Goal: Find specific page/section: Find specific page/section

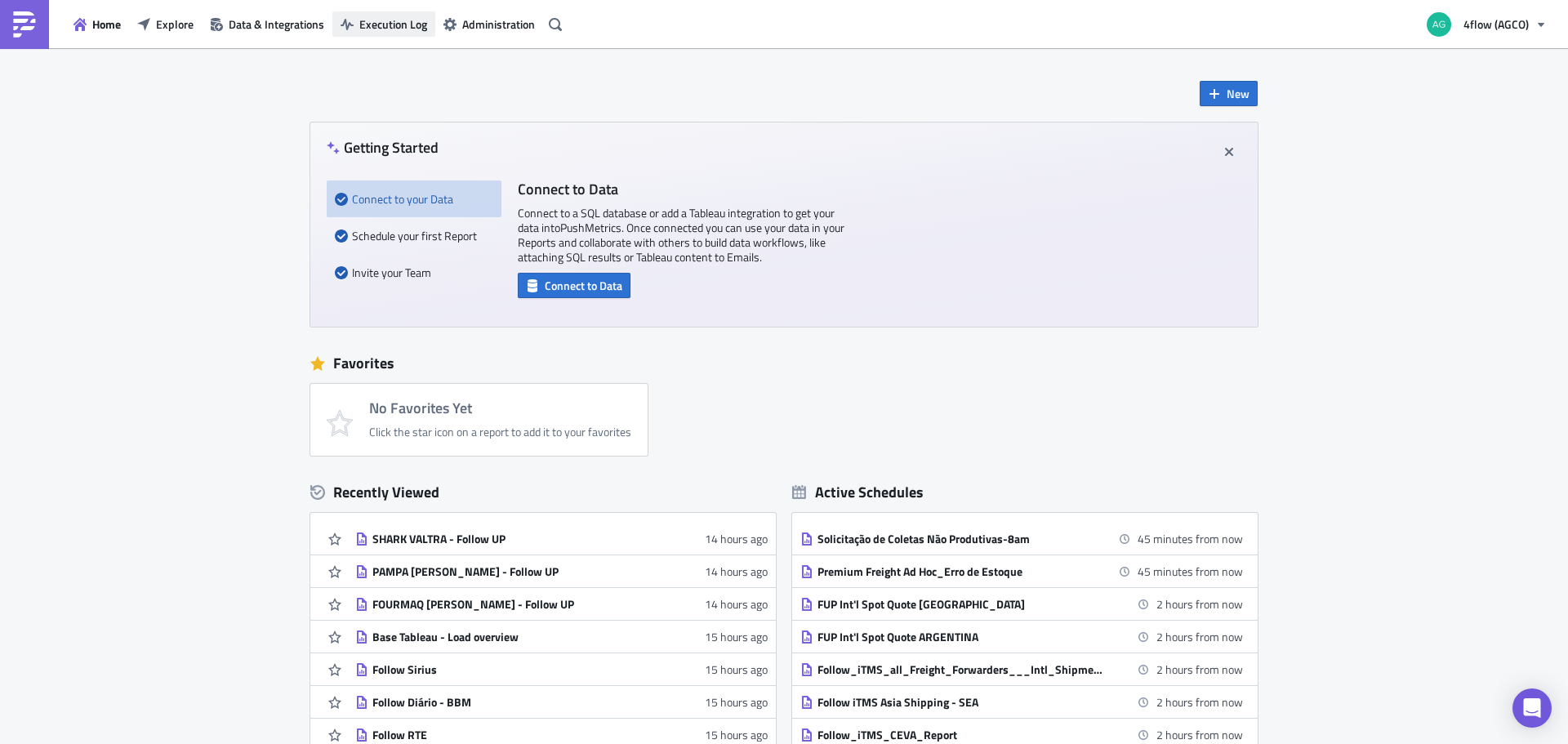
click at [400, 25] on span "Execution Log" at bounding box center [393, 24] width 67 height 18
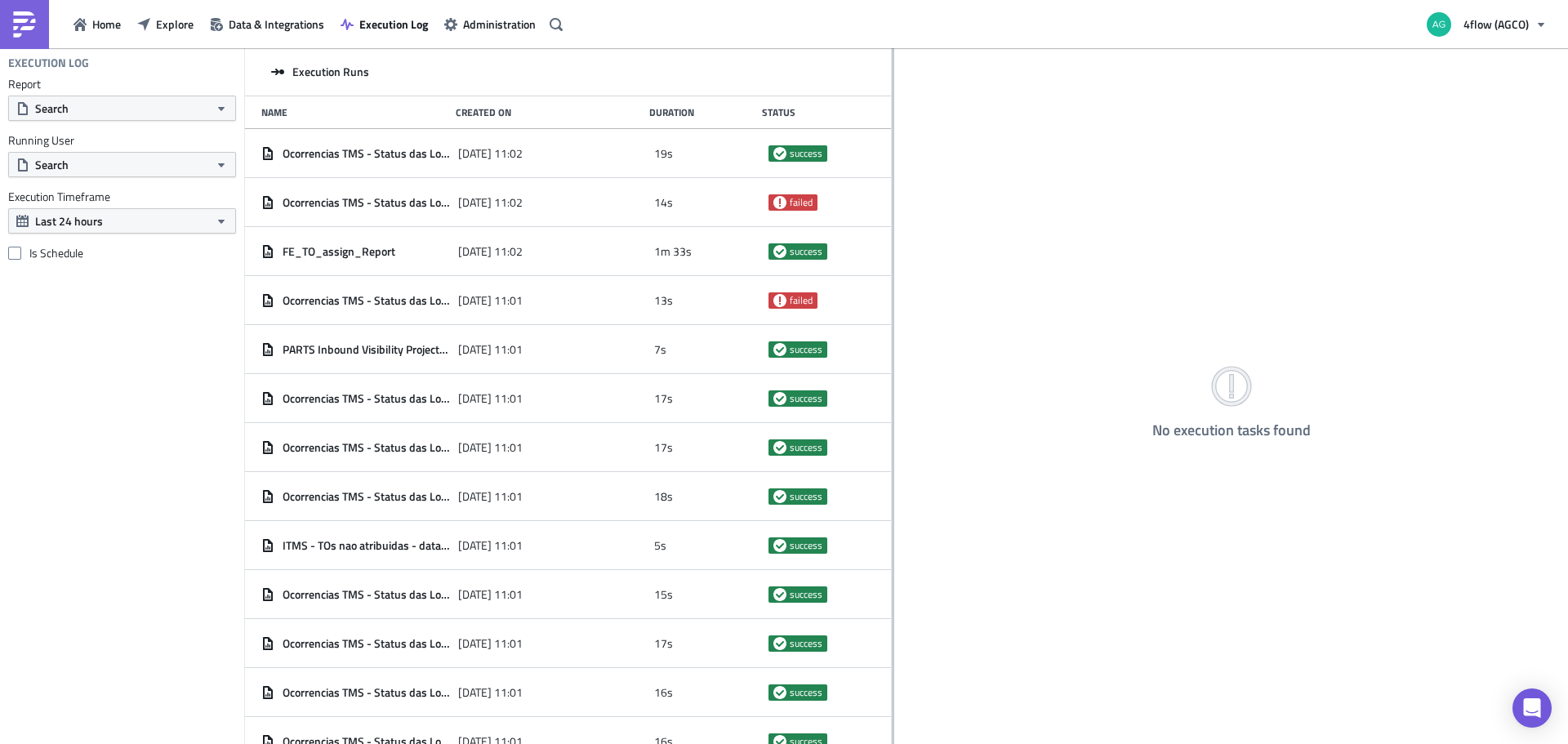
drag, startPoint x: 511, startPoint y: 152, endPoint x: 892, endPoint y: 178, distance: 381.9
click at [892, 178] on div at bounding box center [893, 397] width 3 height 698
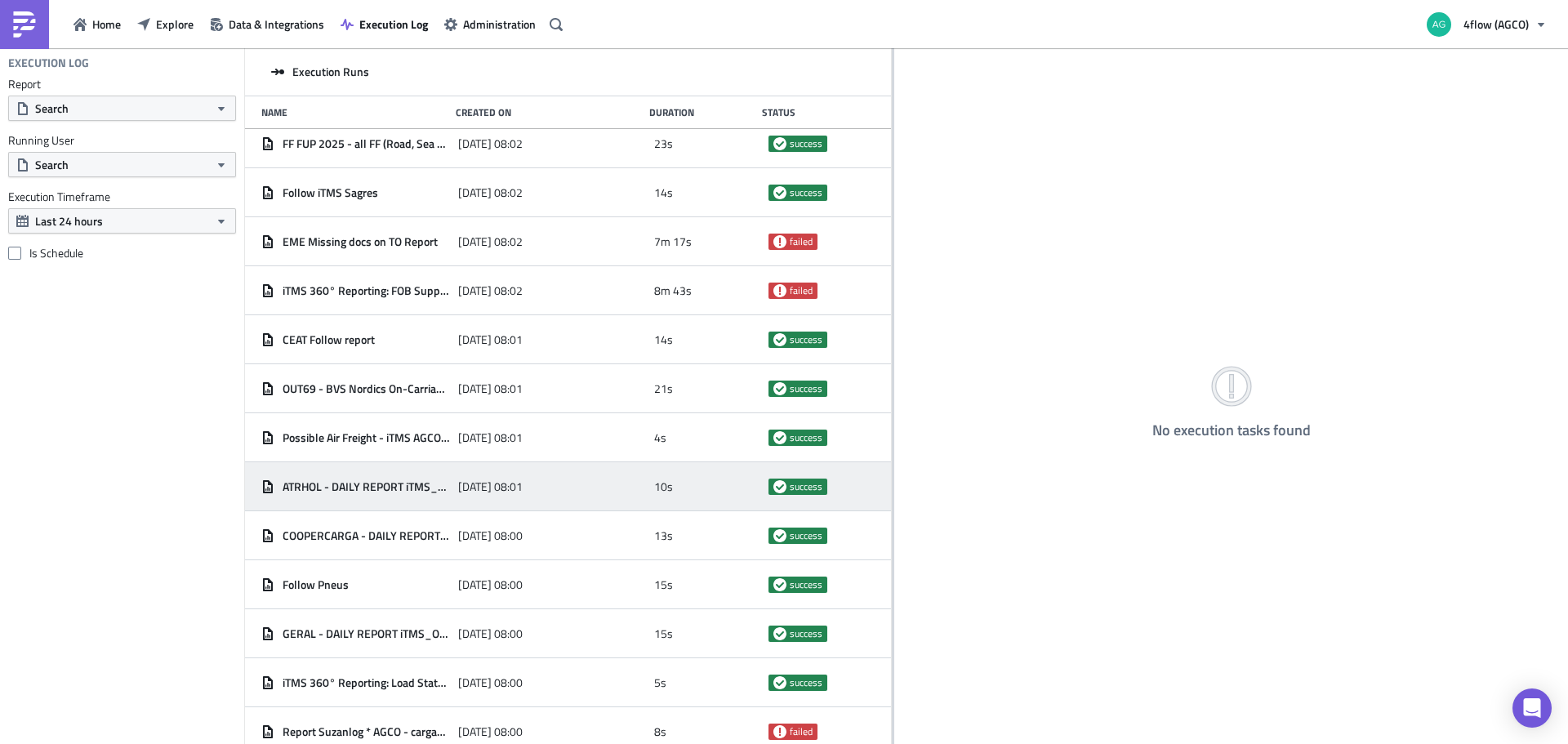
scroll to position [13880, 0]
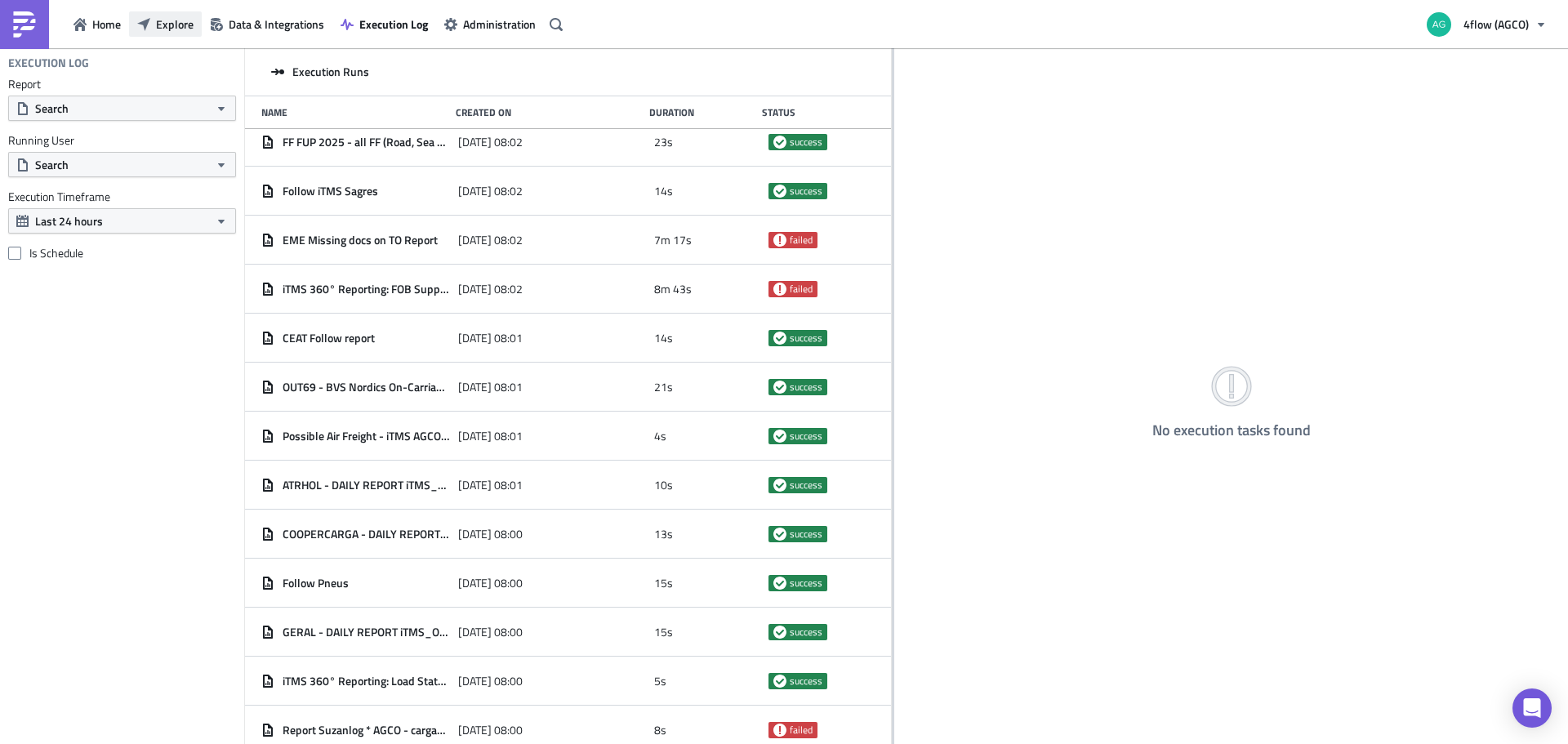
click at [148, 30] on icon "button" at bounding box center [143, 23] width 13 height 13
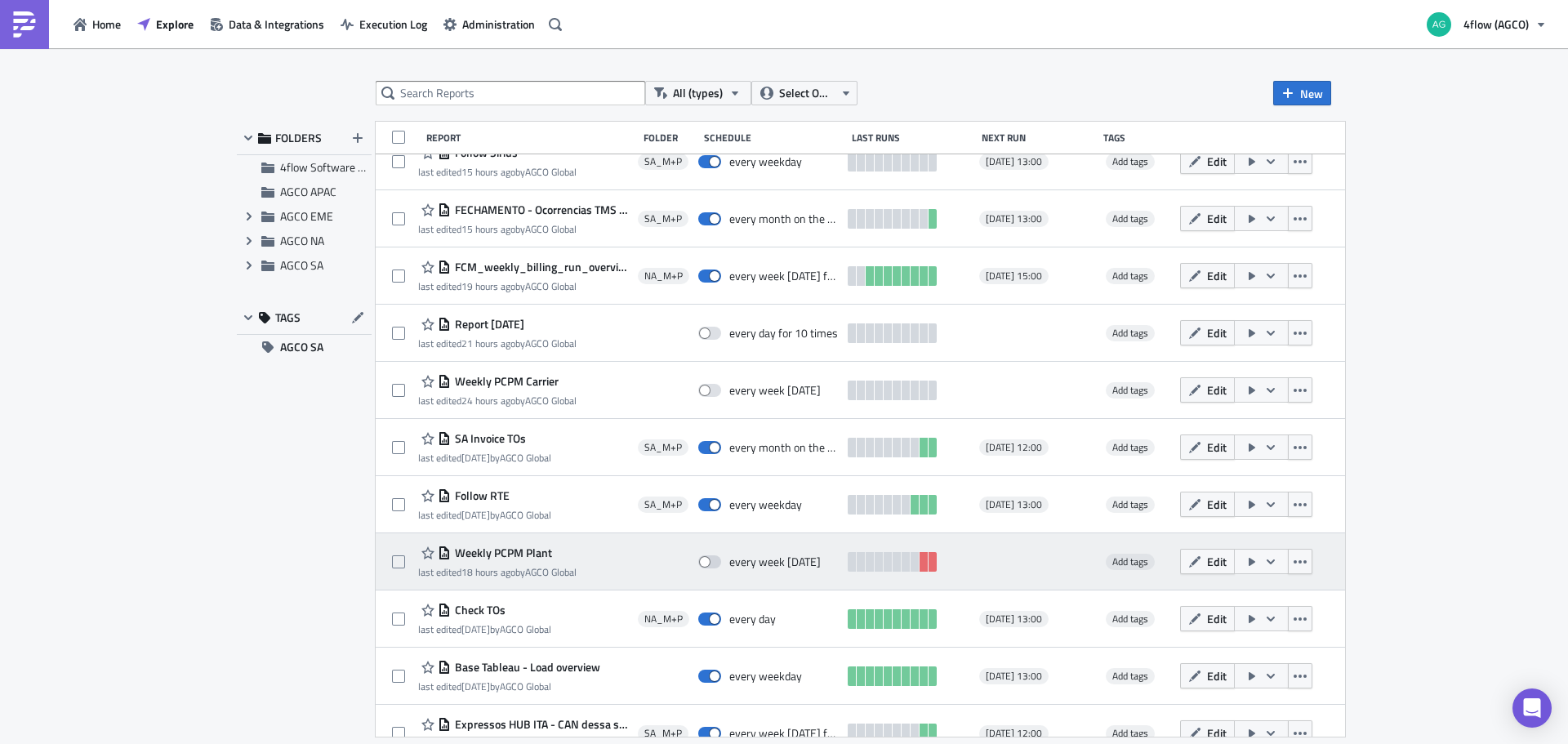
scroll to position [245, 0]
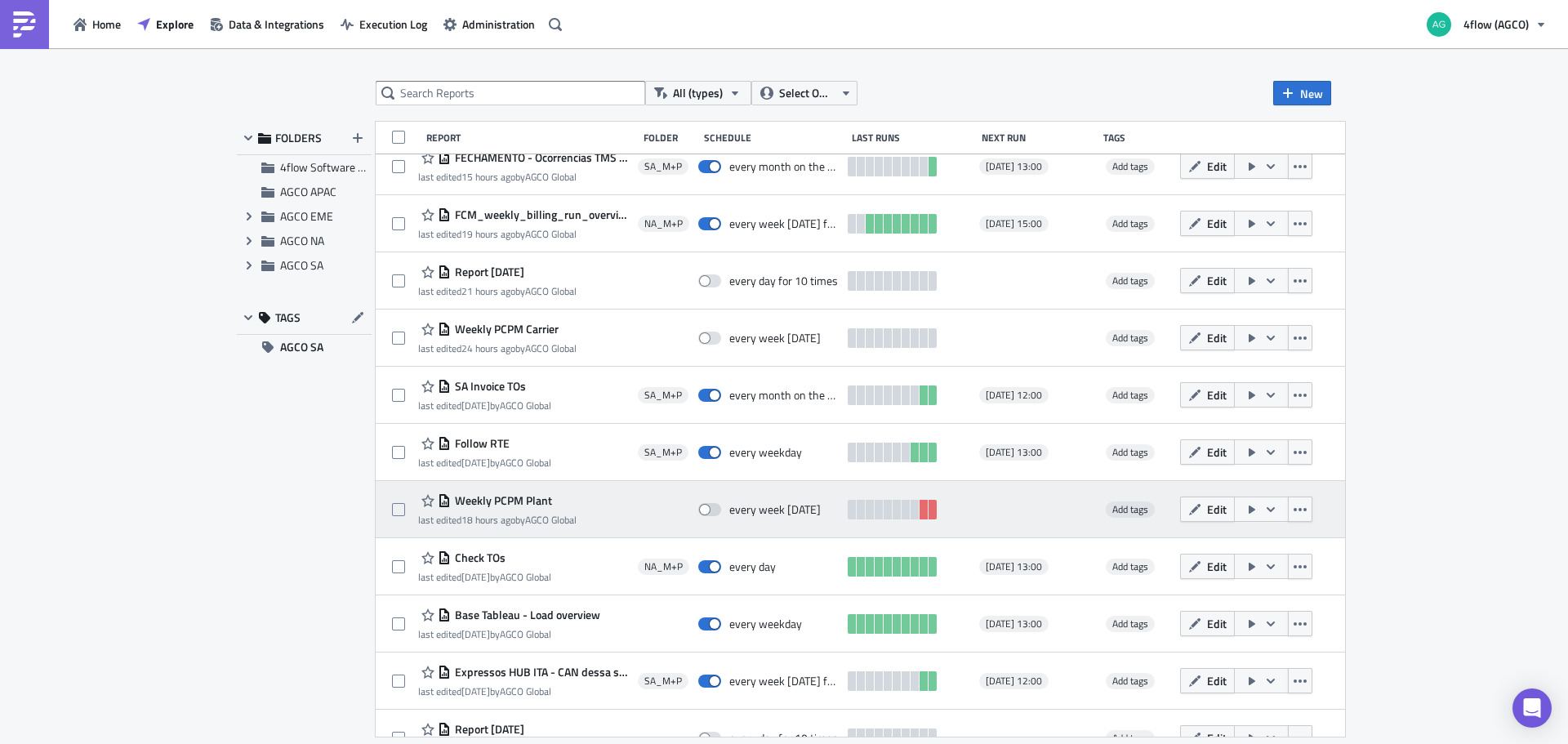
click at [541, 499] on span "Weekly PCPM Plant" at bounding box center [501, 501] width 102 height 15
